Goal: Task Accomplishment & Management: Manage account settings

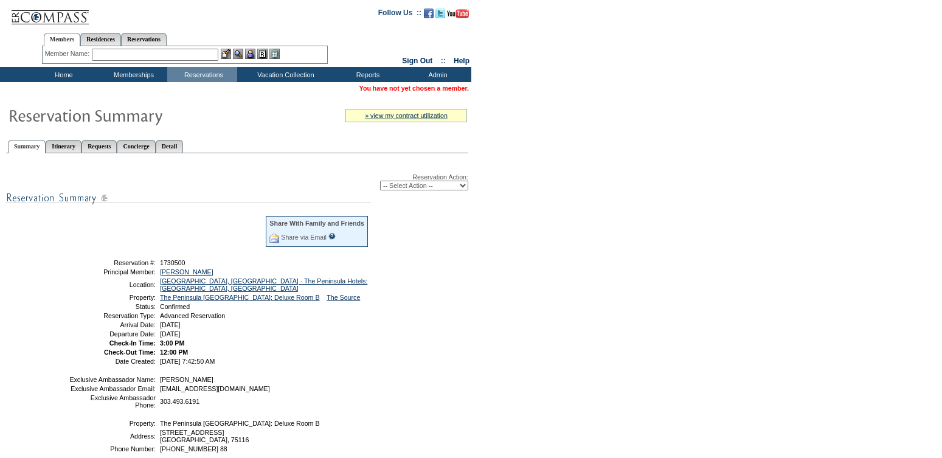
scroll to position [81, 0]
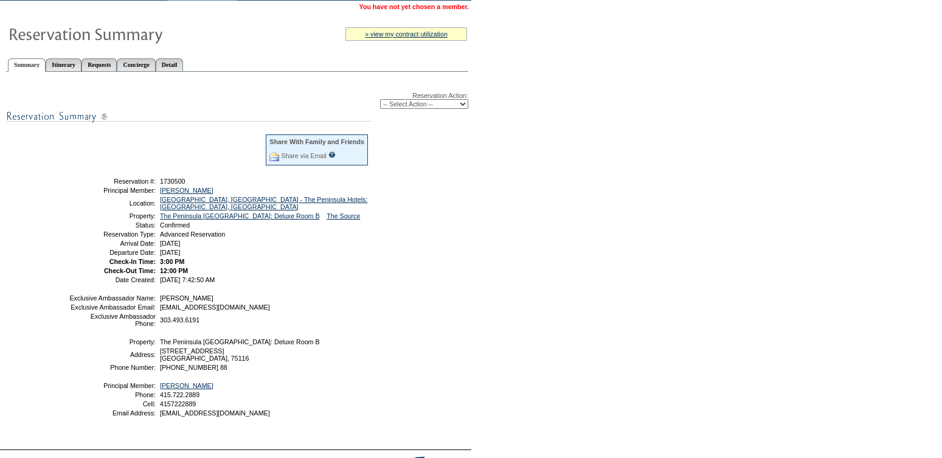
click at [401, 105] on select "-- Select Action -- Modify Reservation Dates Modify Reservation Cost Modify Occ…" at bounding box center [424, 104] width 88 height 10
select select "ChangeCost"
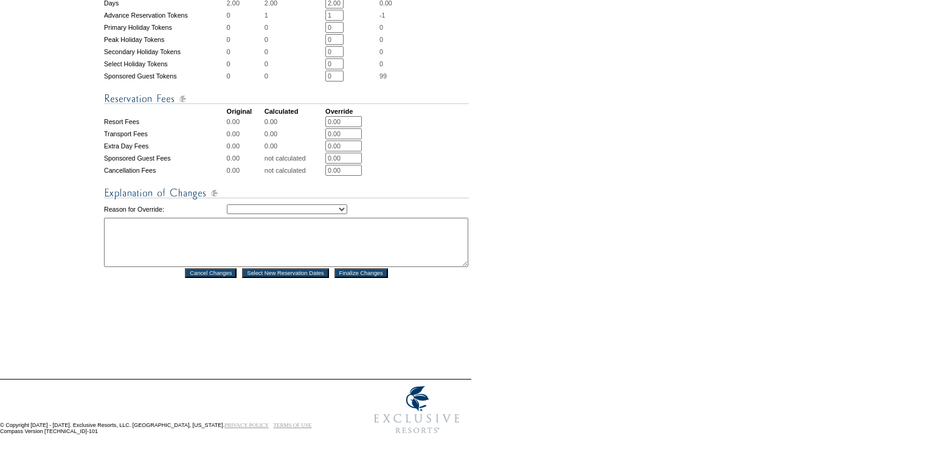
scroll to position [538, 0]
click at [213, 272] on input "Cancel Changes" at bounding box center [211, 273] width 52 height 10
click at [195, 272] on input "Cancel Changes" at bounding box center [211, 273] width 52 height 10
